Goal: Transaction & Acquisition: Purchase product/service

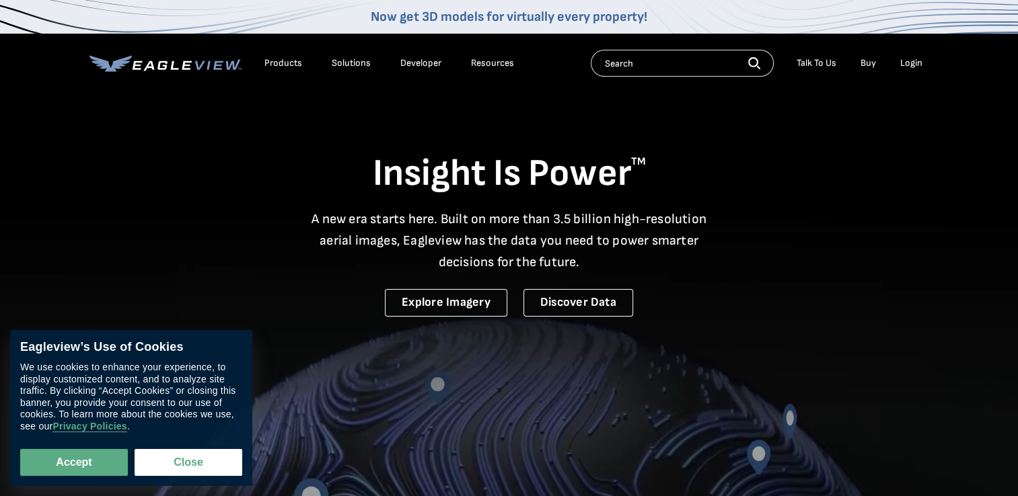
click at [911, 61] on div "Login" at bounding box center [911, 63] width 22 height 12
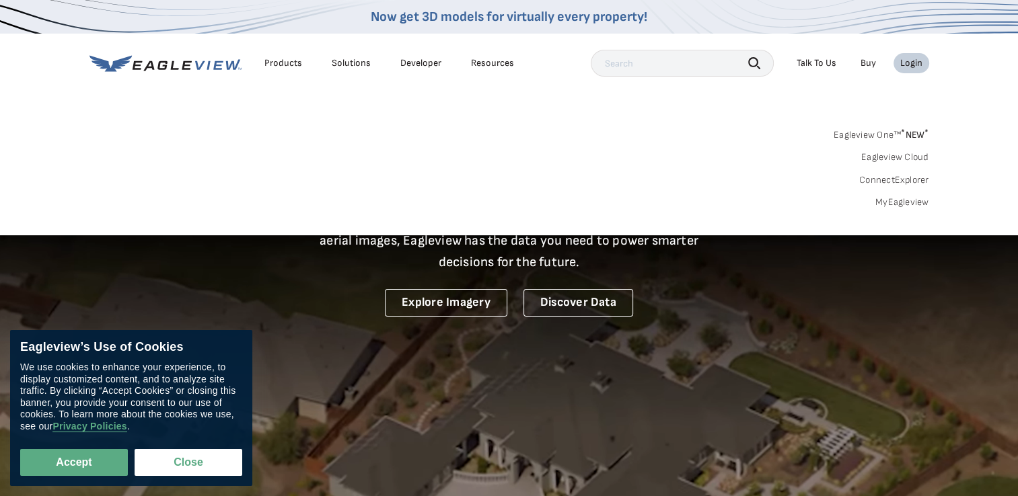
click at [887, 200] on link "MyEagleview" at bounding box center [902, 202] width 54 height 12
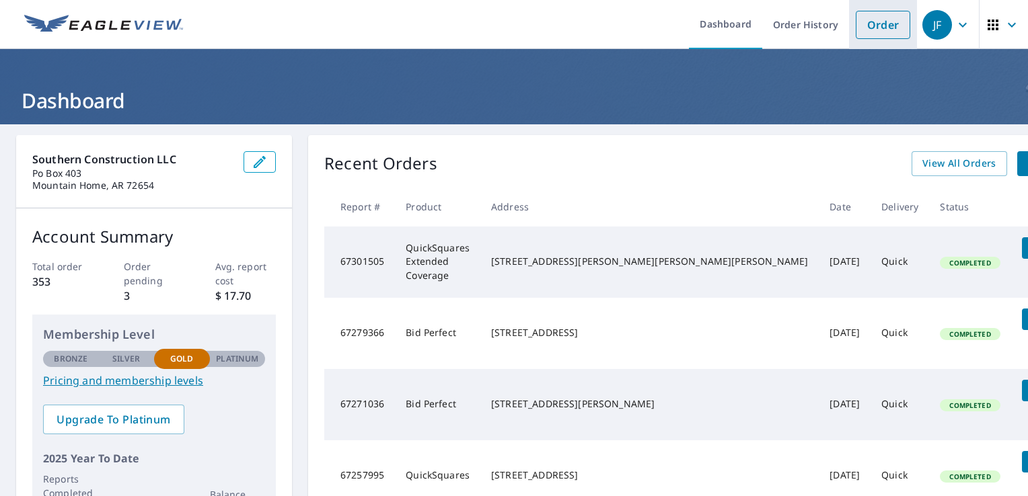
click at [871, 23] on link "Order" at bounding box center [883, 25] width 54 height 28
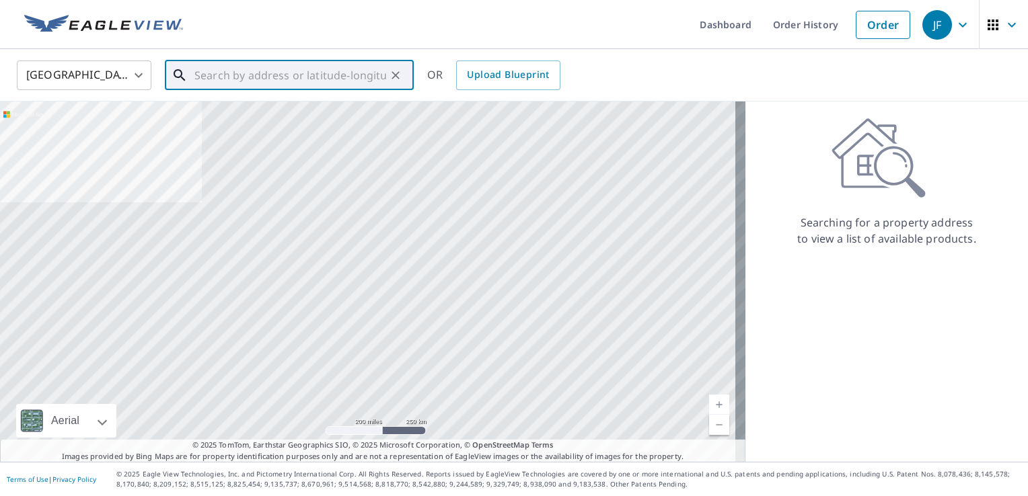
click at [264, 75] on input "text" at bounding box center [290, 76] width 192 height 38
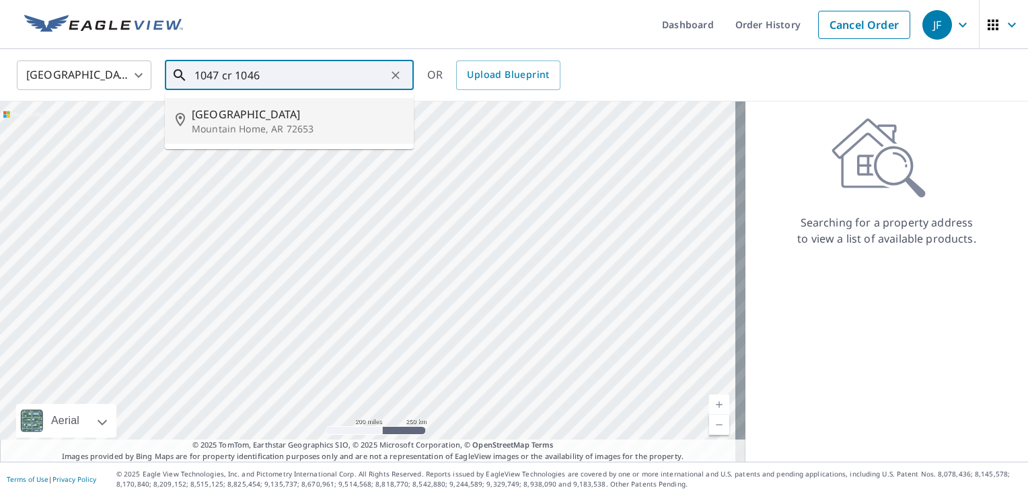
click at [244, 112] on span "[GEOGRAPHIC_DATA]" at bounding box center [297, 114] width 211 height 16
type input "[STREET_ADDRESS]"
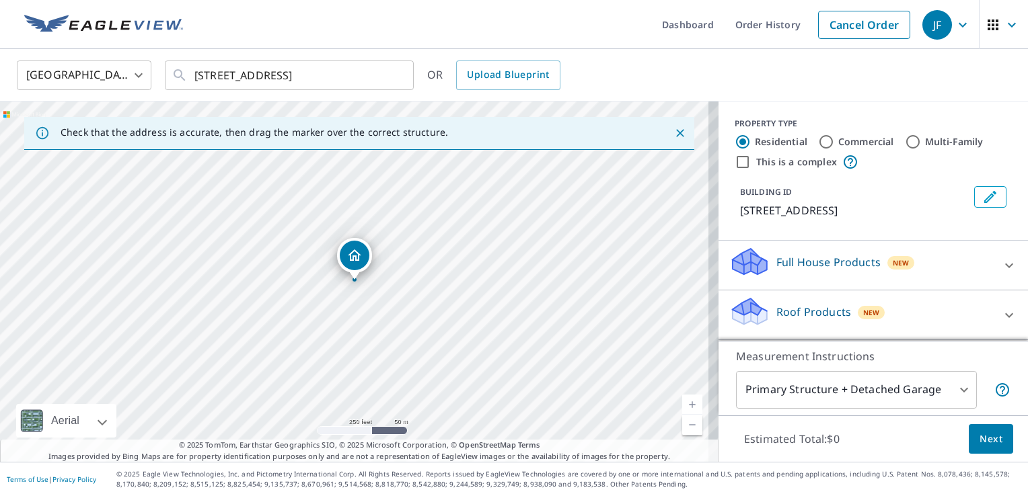
click at [682, 400] on link "Current Level 17, Zoom In" at bounding box center [692, 405] width 20 height 20
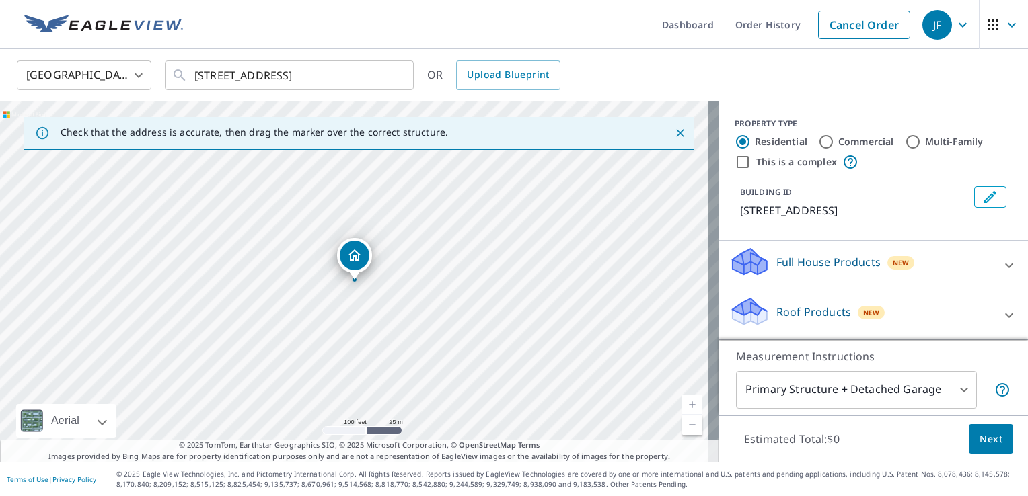
click at [682, 400] on link "Current Level 18, Zoom In" at bounding box center [692, 405] width 20 height 20
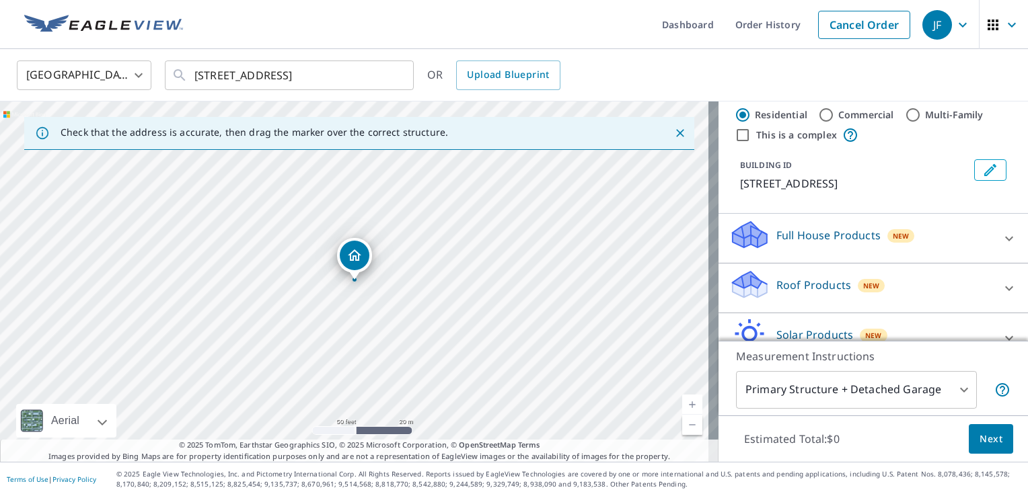
scroll to position [54, 0]
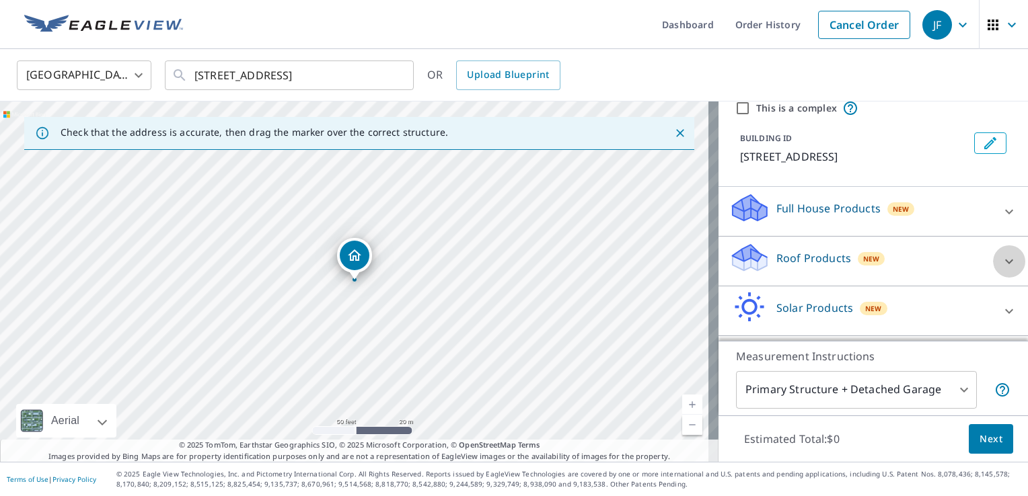
click at [1001, 270] on icon at bounding box center [1009, 262] width 16 height 16
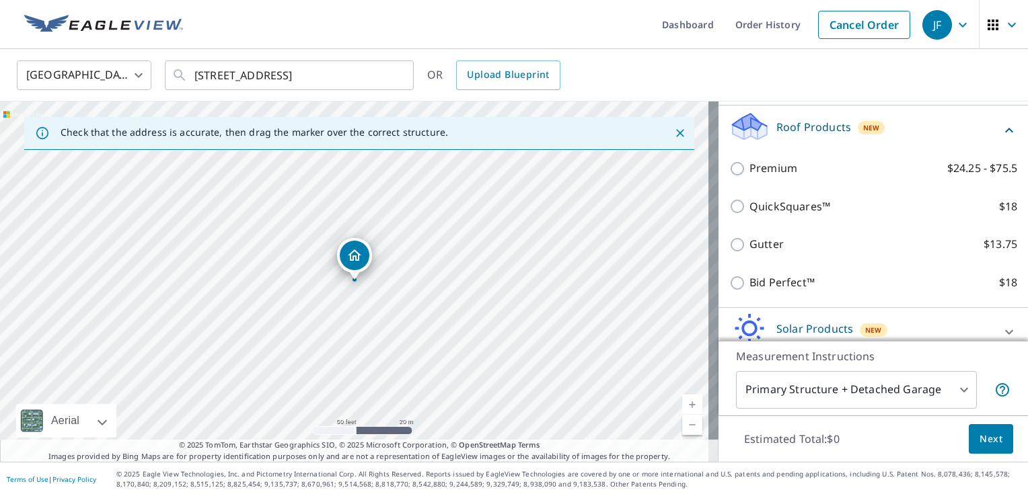
scroll to position [188, 0]
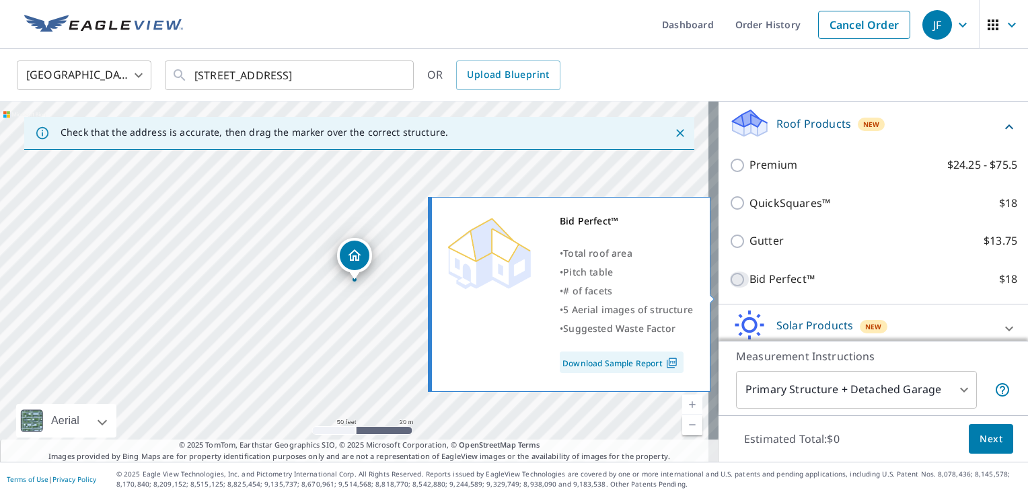
click at [729, 288] on input "Bid Perfect™ $18" at bounding box center [739, 280] width 20 height 16
checkbox input "true"
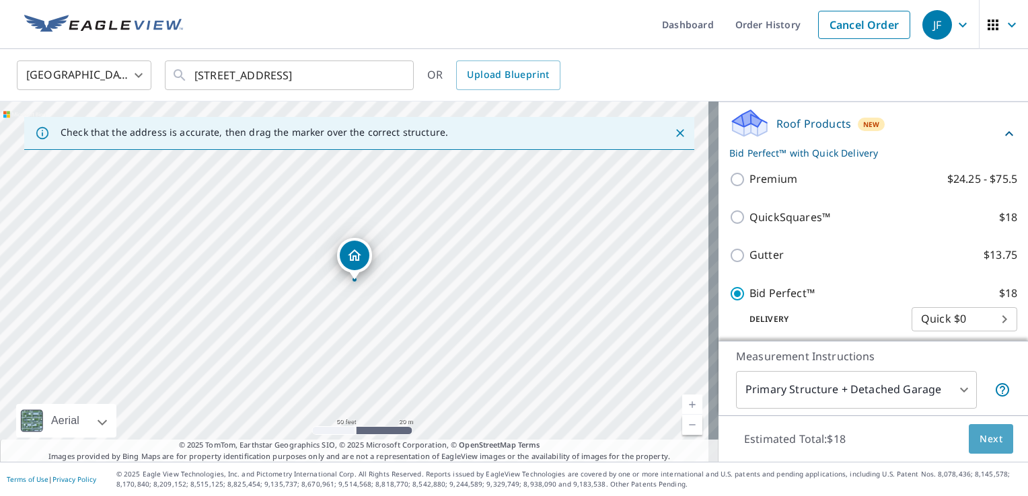
click at [983, 437] on span "Next" at bounding box center [990, 439] width 23 height 17
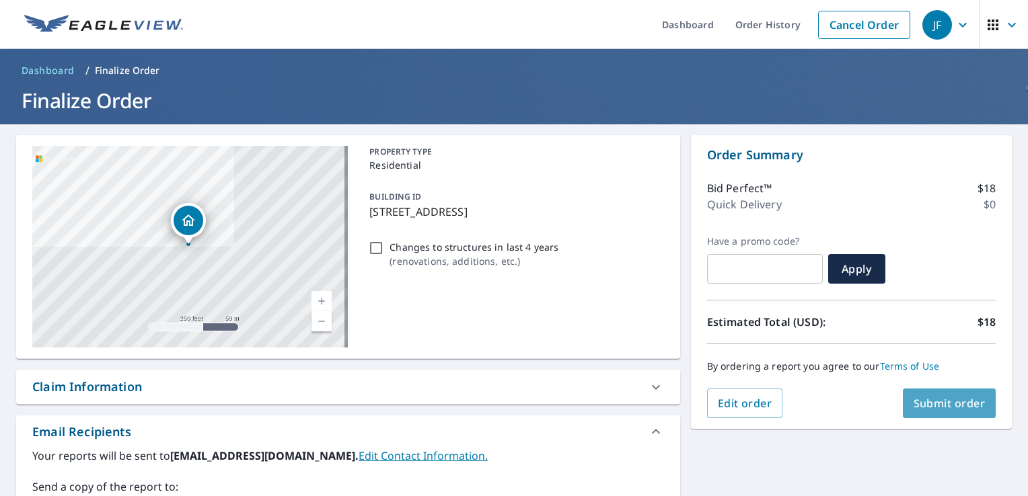
click at [943, 402] on span "Submit order" at bounding box center [950, 403] width 72 height 15
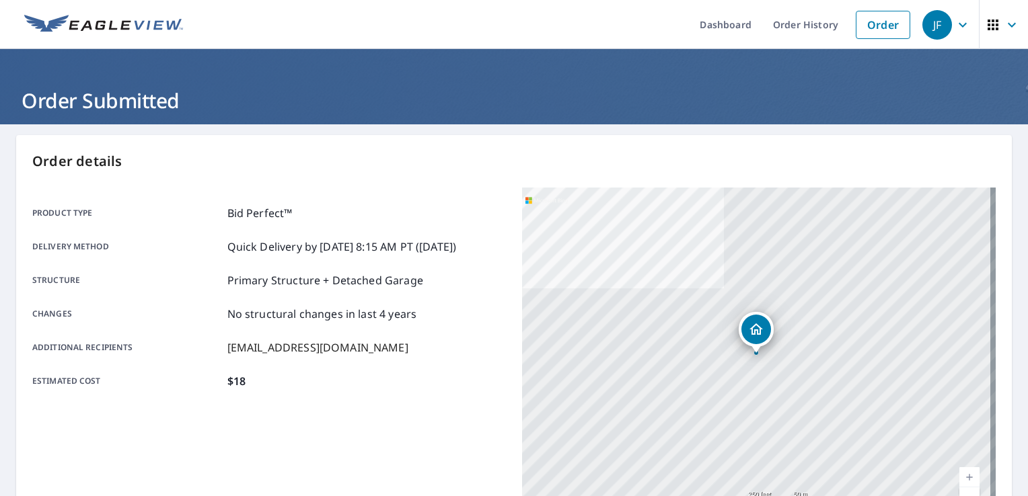
click at [959, 24] on icon "button" at bounding box center [963, 24] width 8 height 5
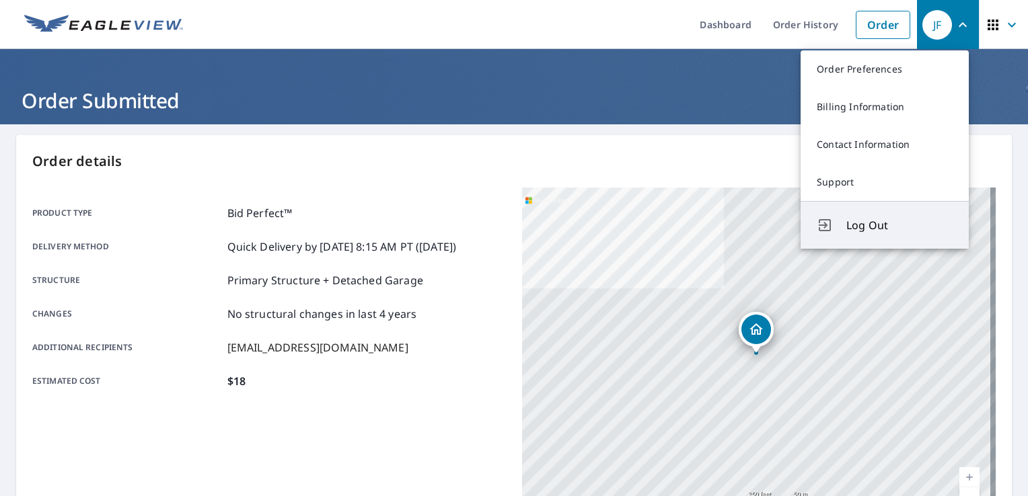
click at [888, 221] on span "Log Out" at bounding box center [899, 225] width 106 height 16
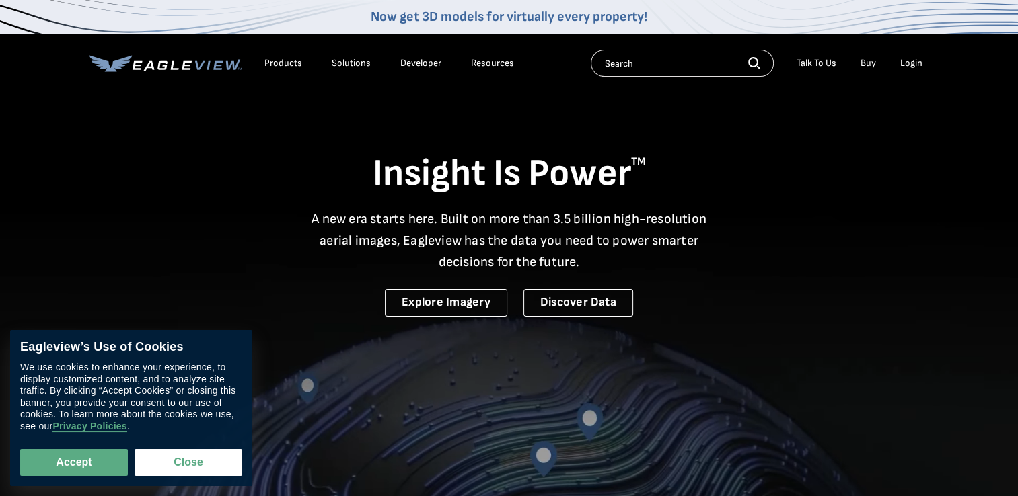
click at [910, 66] on div "Login" at bounding box center [911, 63] width 22 height 12
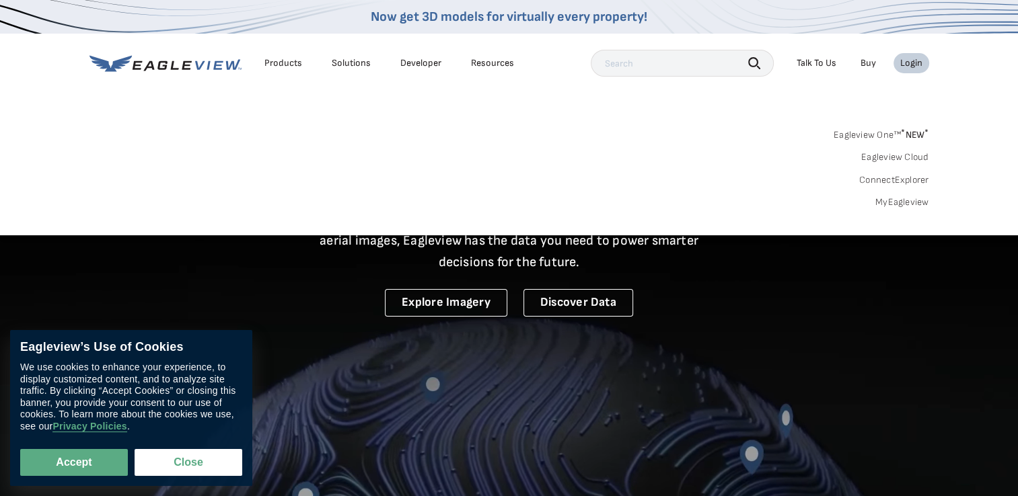
click at [905, 199] on link "MyEagleview" at bounding box center [902, 202] width 54 height 12
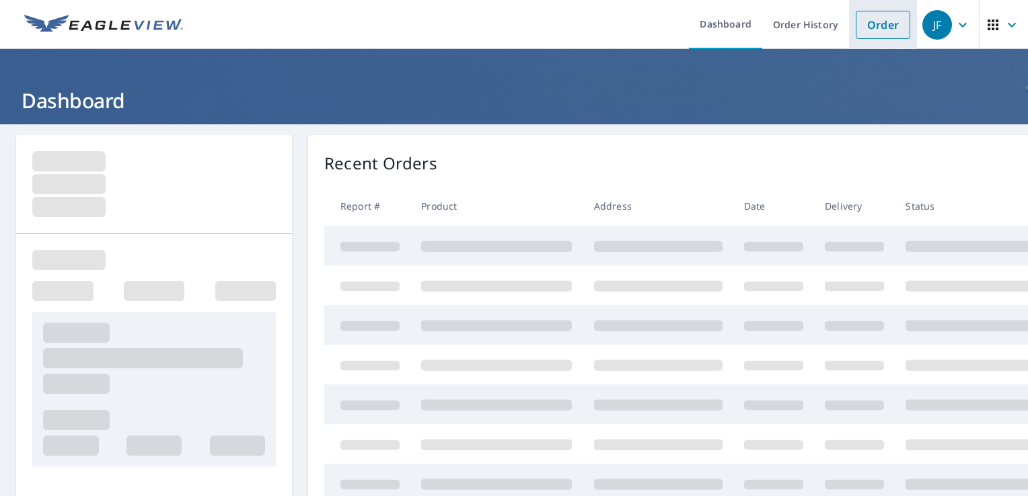
click at [877, 22] on link "Order" at bounding box center [883, 25] width 54 height 28
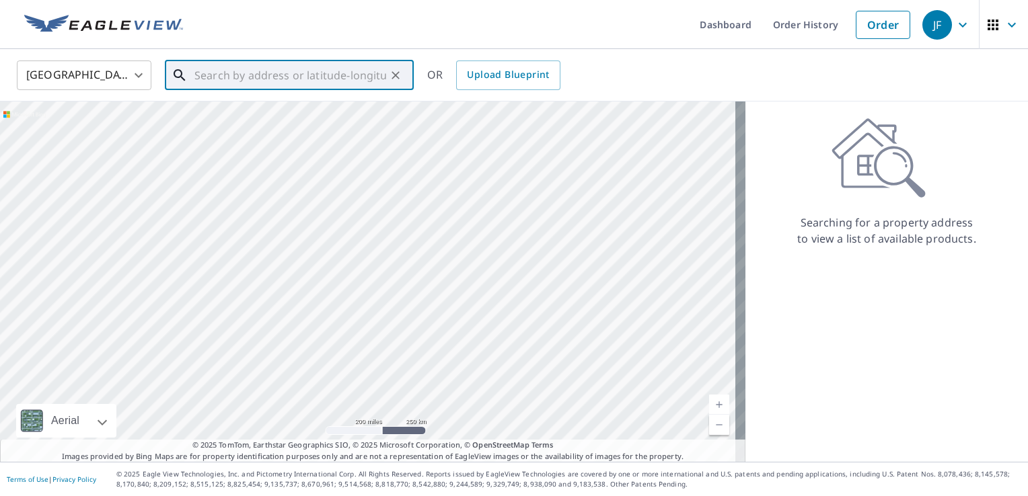
click at [313, 74] on input "text" at bounding box center [290, 76] width 192 height 38
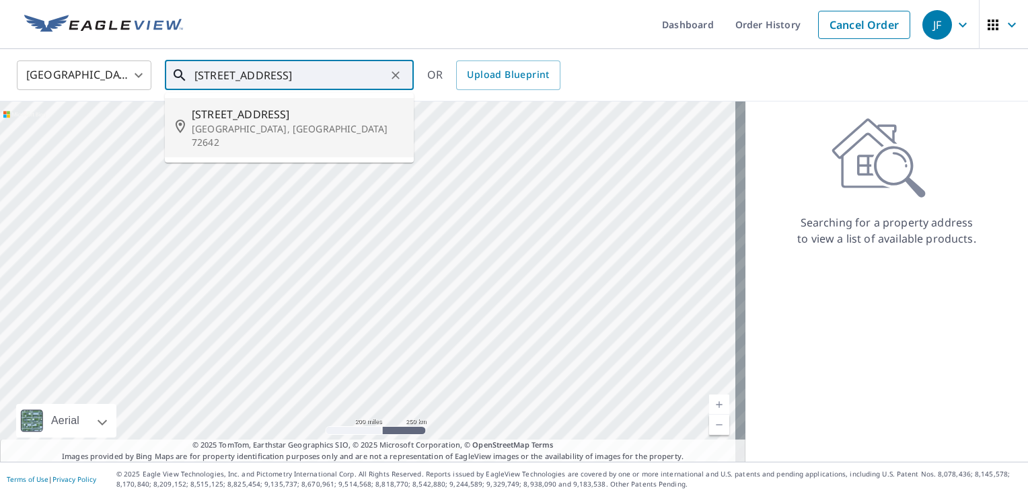
click at [238, 114] on span "81 County Road 559" at bounding box center [297, 114] width 211 height 16
type input "81 County Road 559 Lakeview, AR 72642"
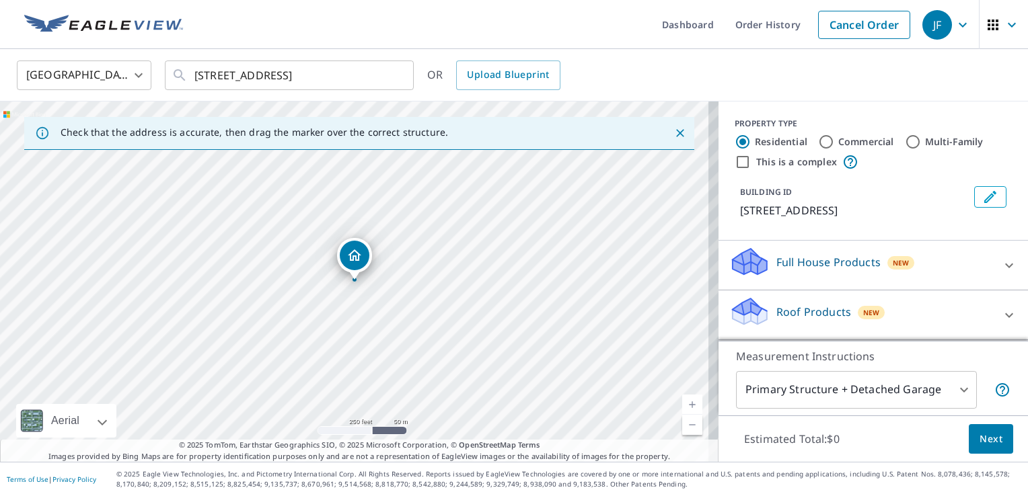
click at [685, 404] on link "Current Level 17, Zoom In" at bounding box center [692, 405] width 20 height 20
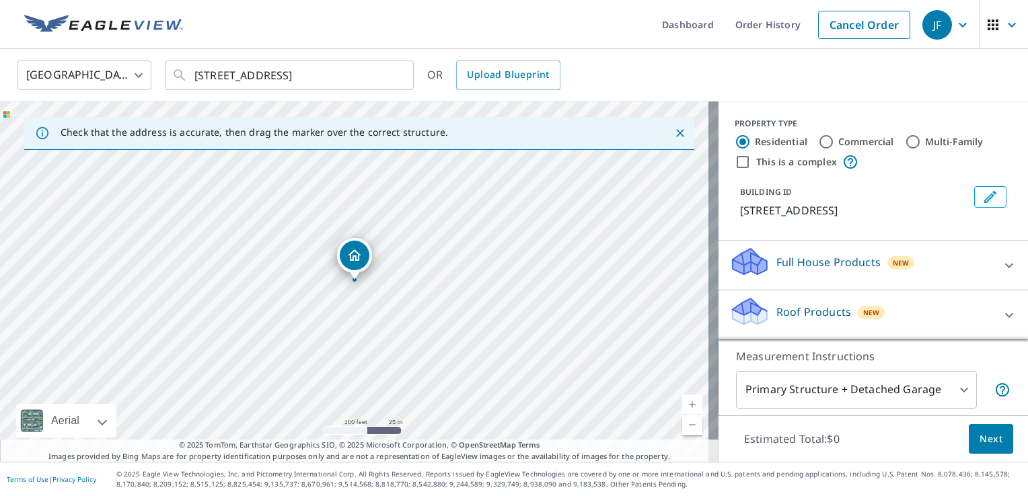
click at [691, 396] on link "Current Level 18, Zoom In" at bounding box center [692, 405] width 20 height 20
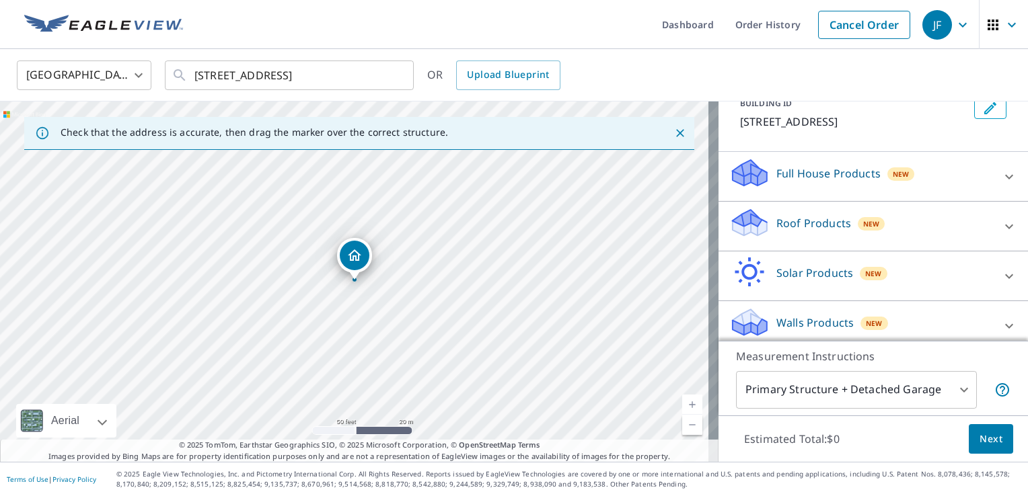
scroll to position [98, 0]
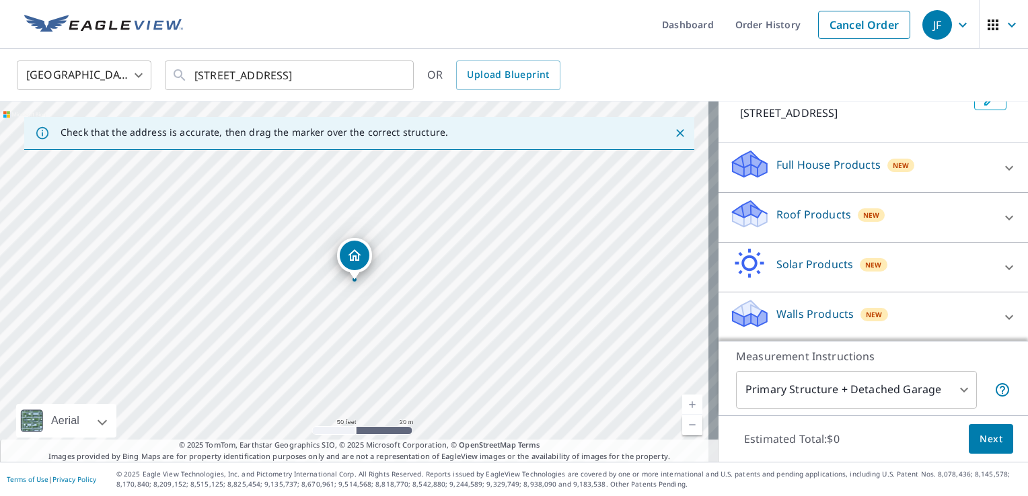
click at [1005, 217] on icon at bounding box center [1009, 217] width 8 height 5
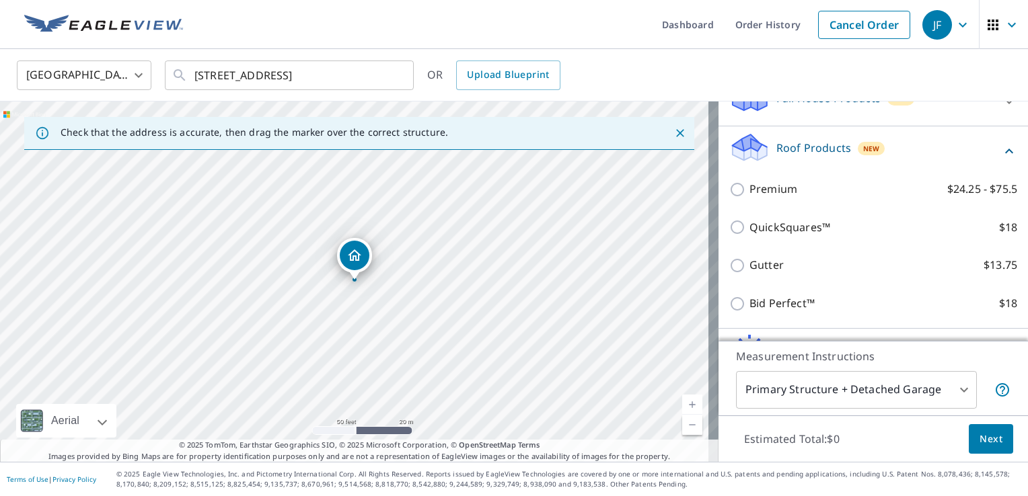
scroll to position [250, 0]
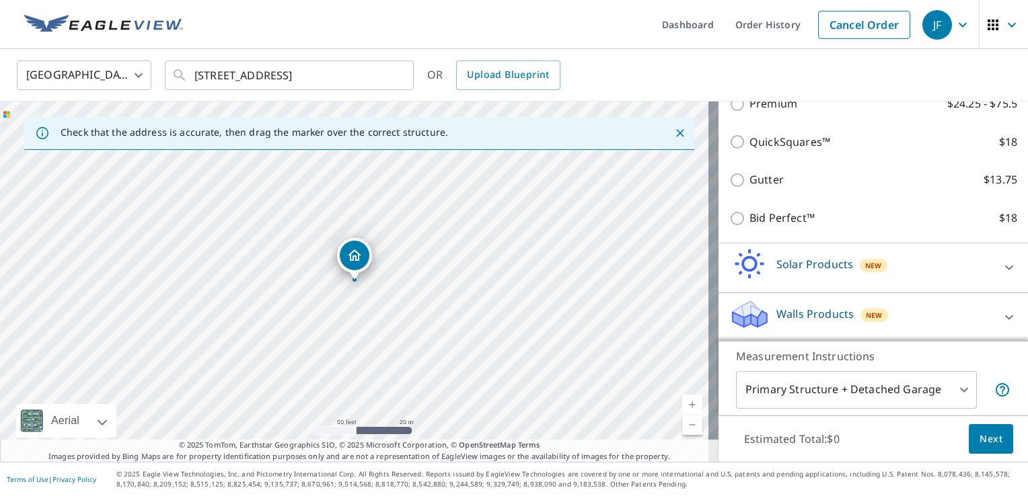
click at [729, 218] on input "Bid Perfect™ $18" at bounding box center [739, 219] width 20 height 16
checkbox input "true"
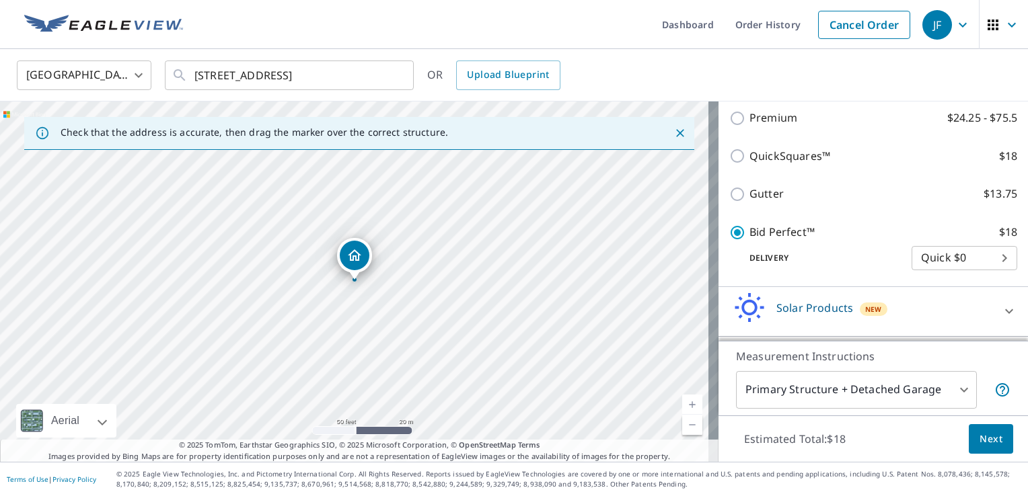
scroll to position [264, 0]
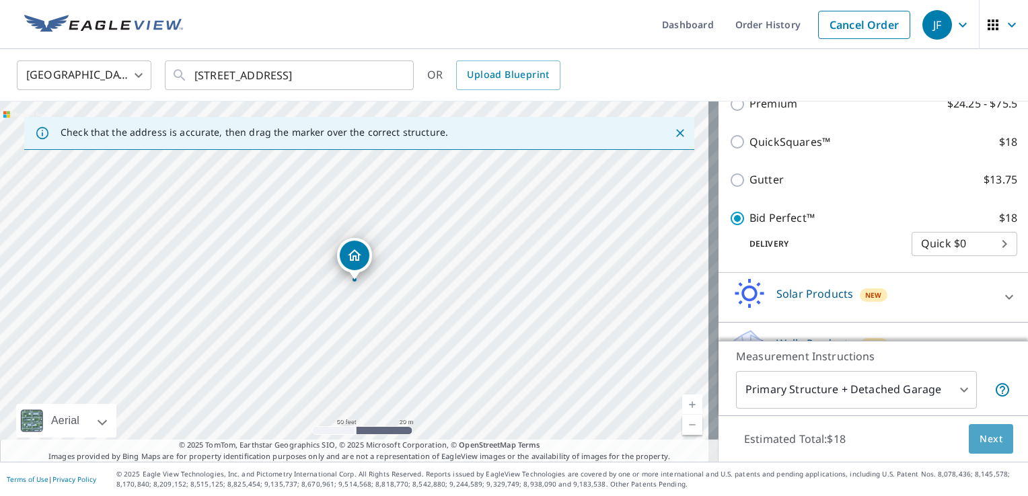
click at [979, 442] on span "Next" at bounding box center [990, 439] width 23 height 17
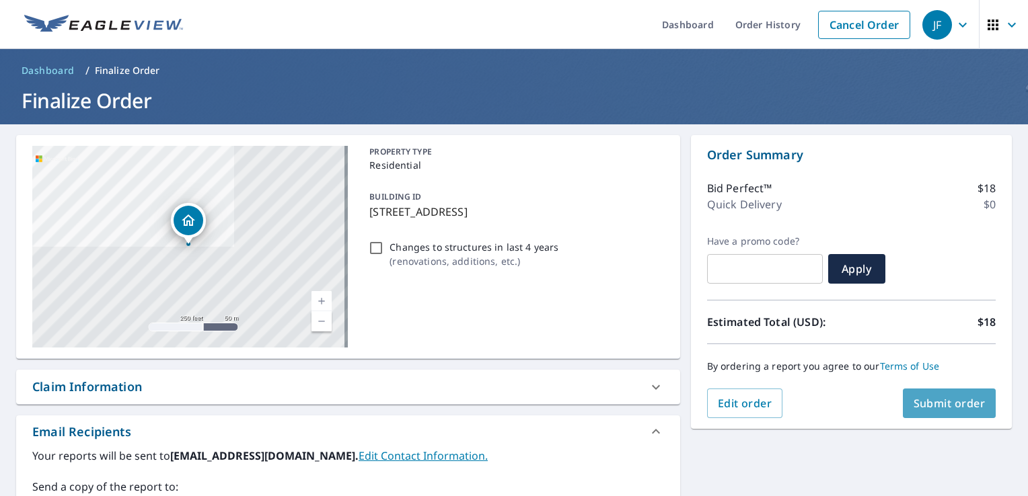
click at [944, 401] on span "Submit order" at bounding box center [950, 403] width 72 height 15
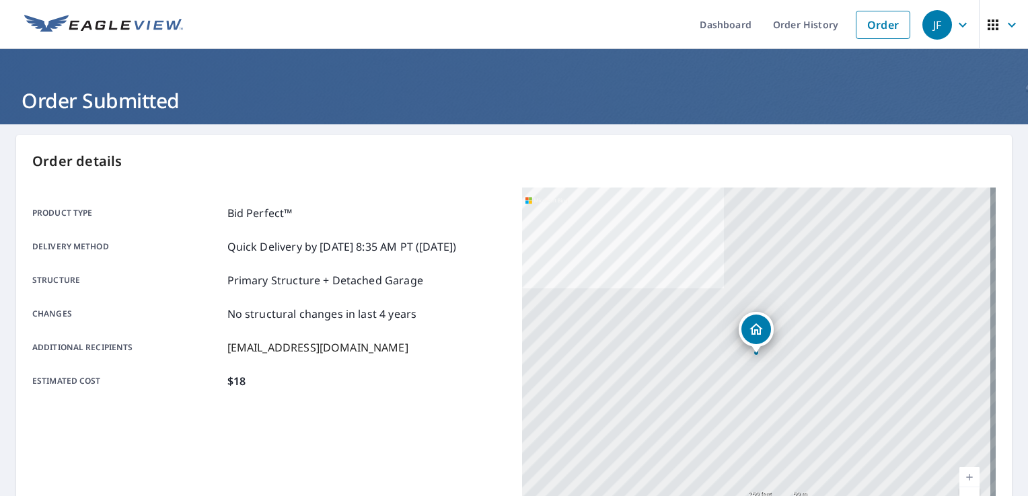
click at [955, 30] on icon "button" at bounding box center [963, 25] width 16 height 16
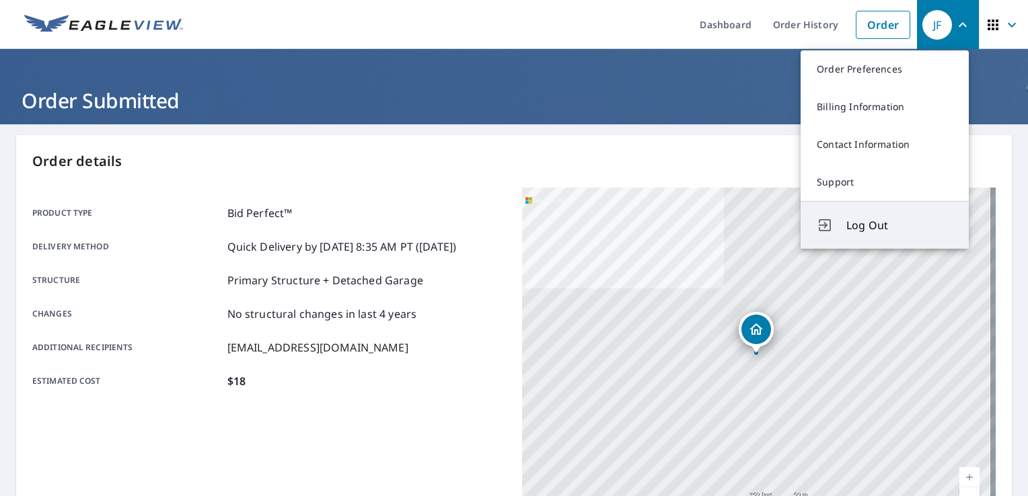
click at [889, 217] on button "Log Out" at bounding box center [885, 225] width 168 height 48
